Goal: Information Seeking & Learning: Learn about a topic

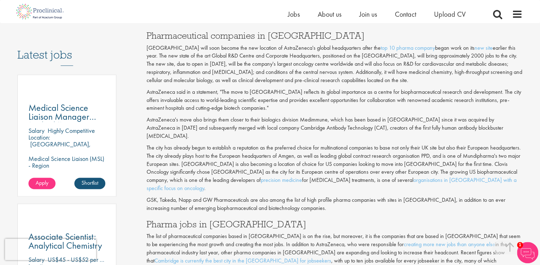
scroll to position [356, 0]
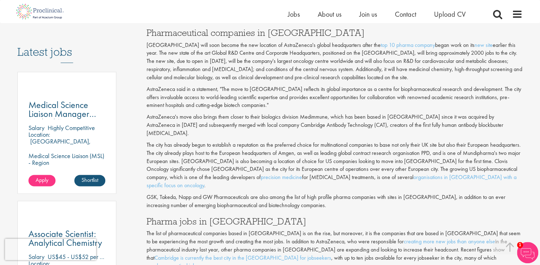
click at [484, 118] on p "AstraZeneca's move also brings them closer to their biologics division Medimmun…" at bounding box center [335, 125] width 376 height 25
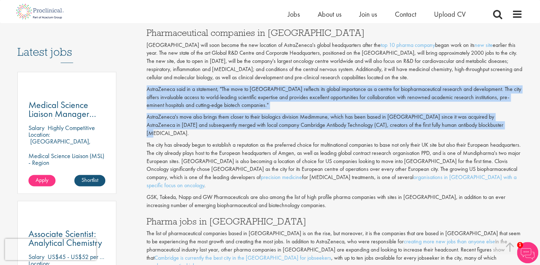
drag, startPoint x: 484, startPoint y: 117, endPoint x: 144, endPoint y: 78, distance: 342.3
click at [144, 78] on div "Is [GEOGRAPHIC_DATA] the new centre of the UK pharma industry? Author: [PERSON_…" at bounding box center [334, 127] width 387 height 806
copy div "AstraZeneca said in a statement, "The move to [GEOGRAPHIC_DATA] reflects its gl…"
drag, startPoint x: 450, startPoint y: 162, endPoint x: 145, endPoint y: 128, distance: 306.4
click at [145, 128] on div "Is [GEOGRAPHIC_DATA] the new centre of the UK pharma industry? Author: [PERSON_…" at bounding box center [334, 127] width 387 height 806
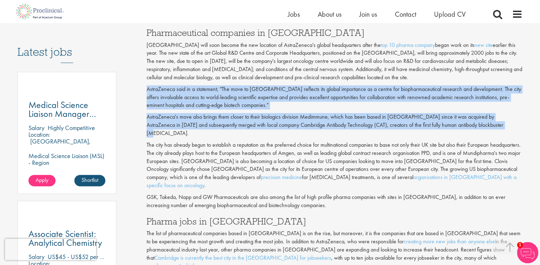
copy p "The city has already begun to establish a reputation as the preferred choice fo…"
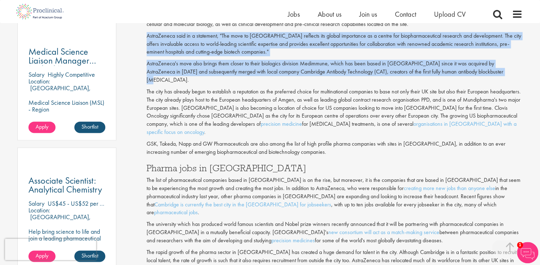
scroll to position [413, 0]
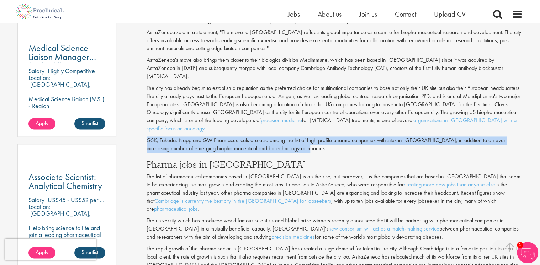
drag, startPoint x: 148, startPoint y: 116, endPoint x: 295, endPoint y: 122, distance: 147.7
click at [295, 137] on p "GSK, Takeda, Napp and GW Pharmaceuticals are also among the list of high profil…" at bounding box center [335, 145] width 376 height 16
copy p "GSK, Takeda, Napp and GW Pharmaceuticals are also among the list of high profil…"
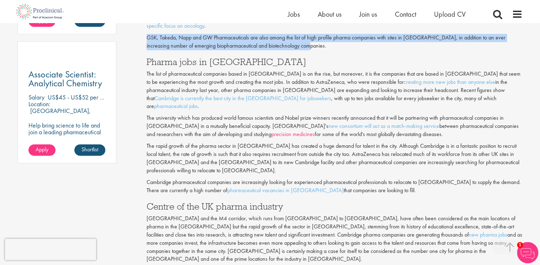
scroll to position [526, 0]
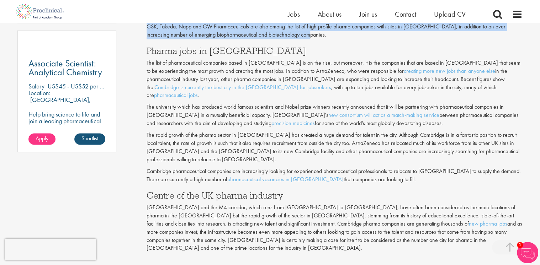
drag, startPoint x: 147, startPoint y: 73, endPoint x: 371, endPoint y: 148, distance: 236.6
click at [371, 148] on div "The UK has one of the world's largest pharmaceutical industries, steeped in bot…" at bounding box center [334, 54] width 387 height 553
copy div "Lor ipsumdolor sitam con adipisci elits doeius temporinci utl Etdol magna aliqu…"
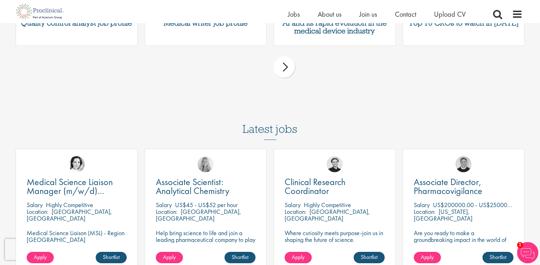
scroll to position [1067, 0]
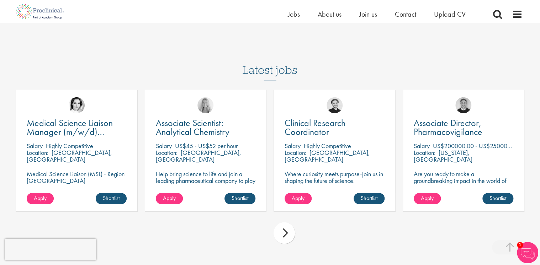
click at [281, 223] on div "next" at bounding box center [284, 233] width 21 height 21
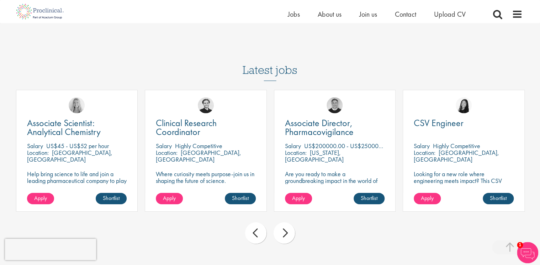
click at [281, 223] on div "next" at bounding box center [284, 233] width 21 height 21
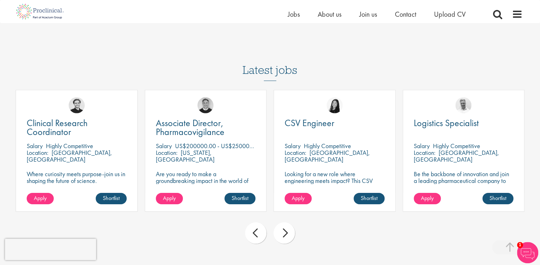
click at [281, 223] on div "next" at bounding box center [284, 233] width 21 height 21
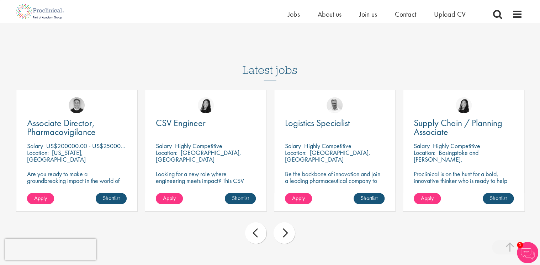
click at [281, 223] on div "next" at bounding box center [284, 233] width 21 height 21
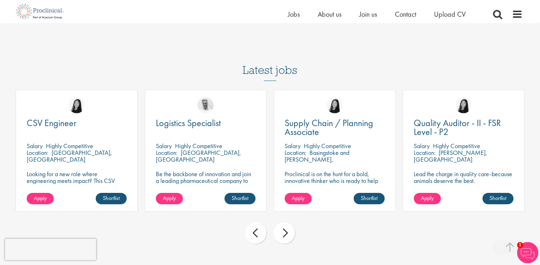
click at [281, 223] on div "next" at bounding box center [284, 233] width 21 height 21
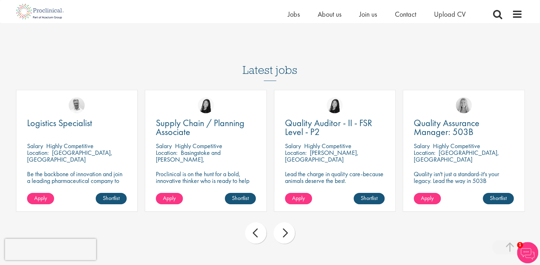
click at [281, 223] on div "next" at bounding box center [284, 233] width 21 height 21
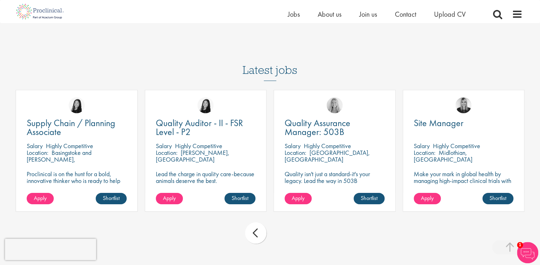
click at [281, 219] on div "prev next" at bounding box center [270, 234] width 516 height 31
